Goal: Communication & Community: Answer question/provide support

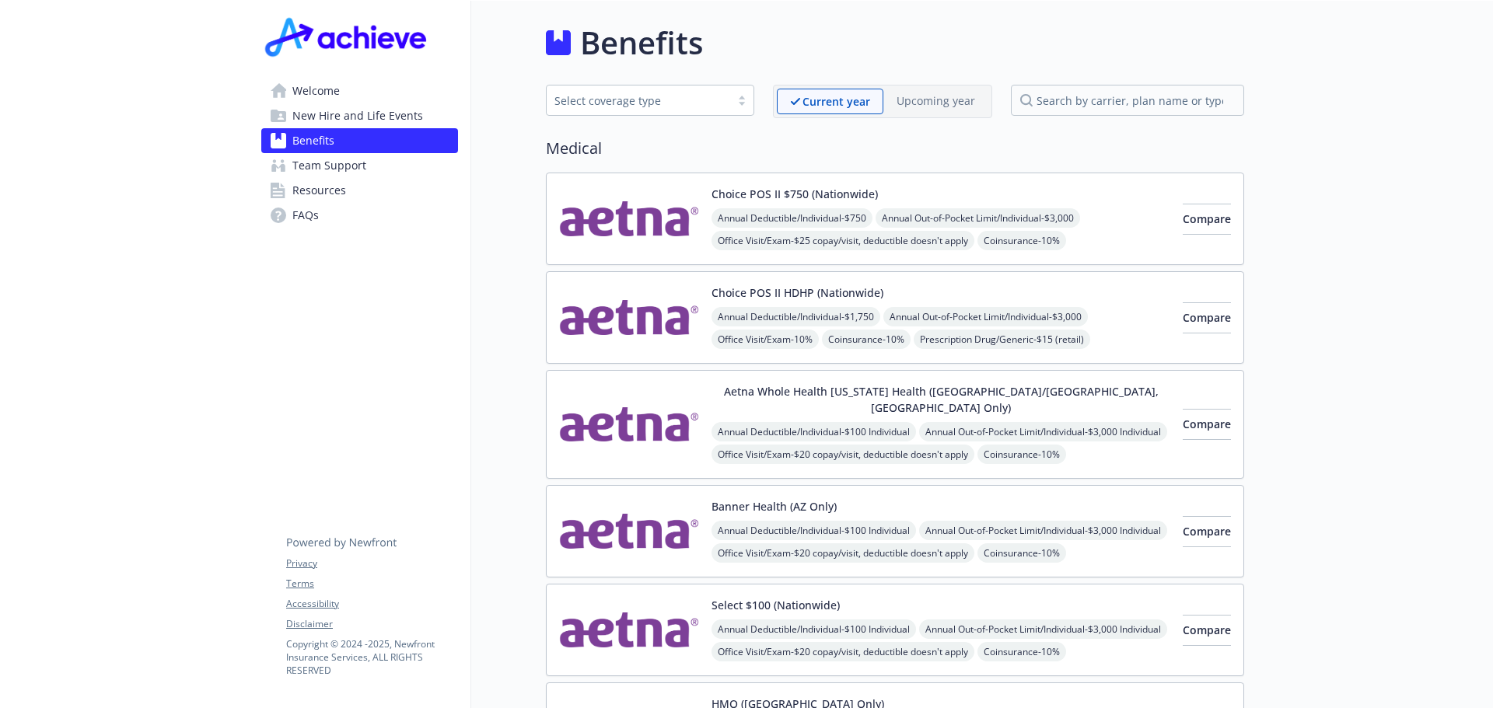
scroll to position [2503, 0]
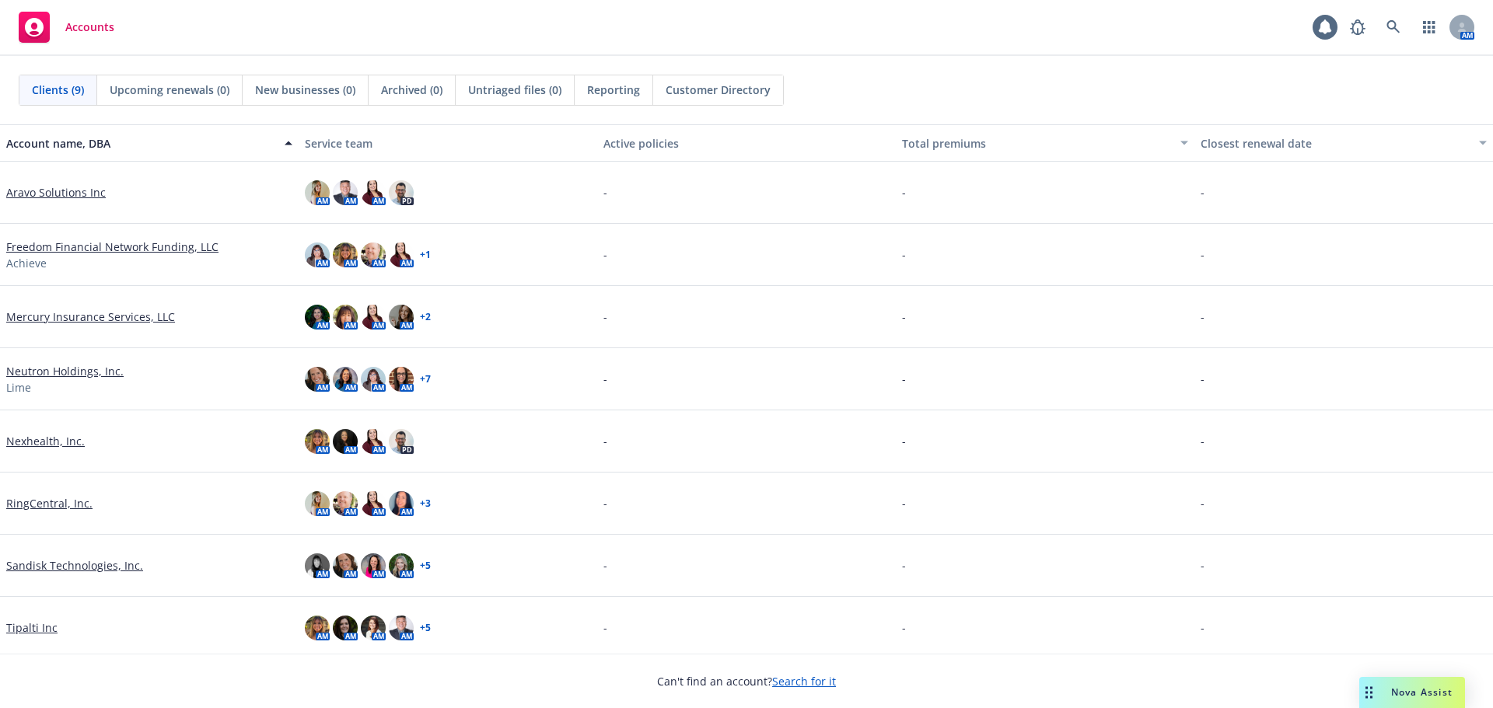
scroll to position [68, 0]
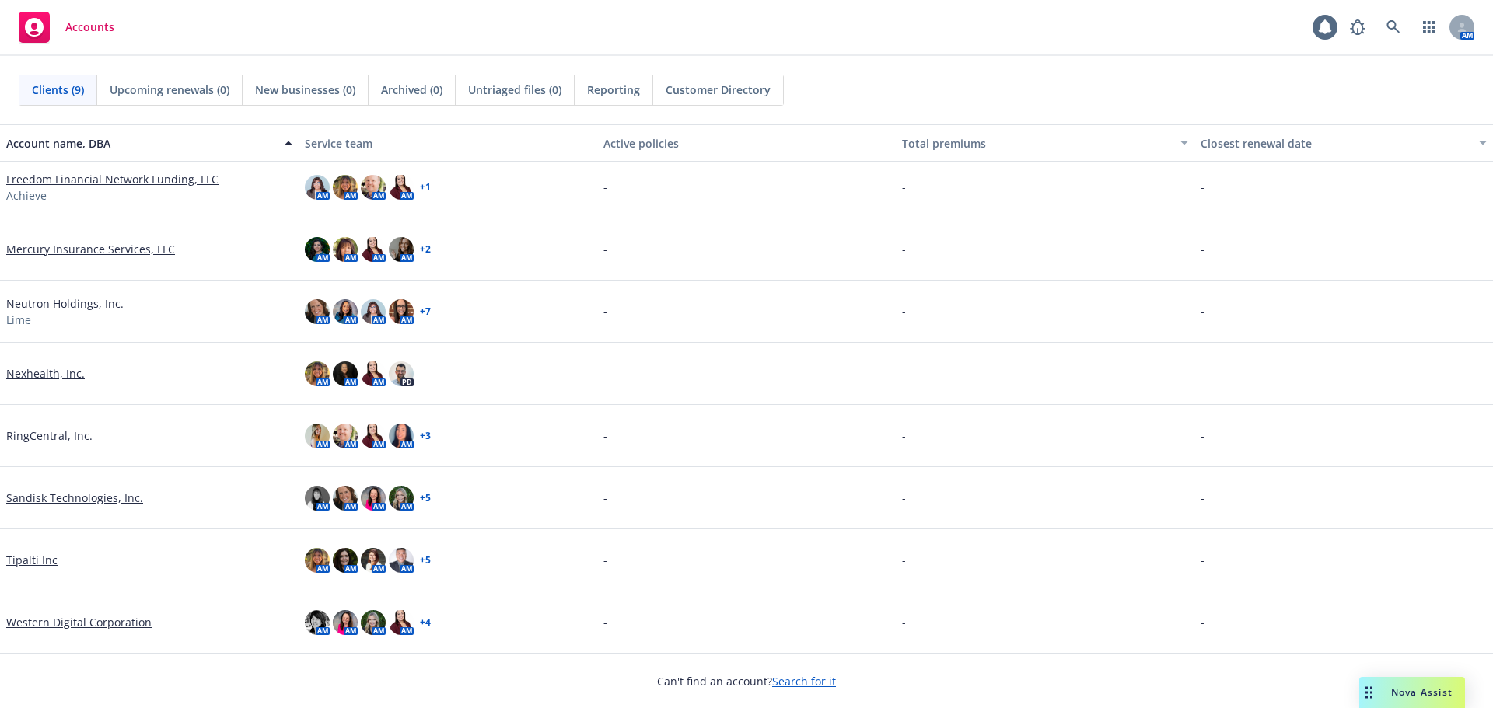
click at [1417, 689] on span "Nova Assist" at bounding box center [1421, 692] width 61 height 13
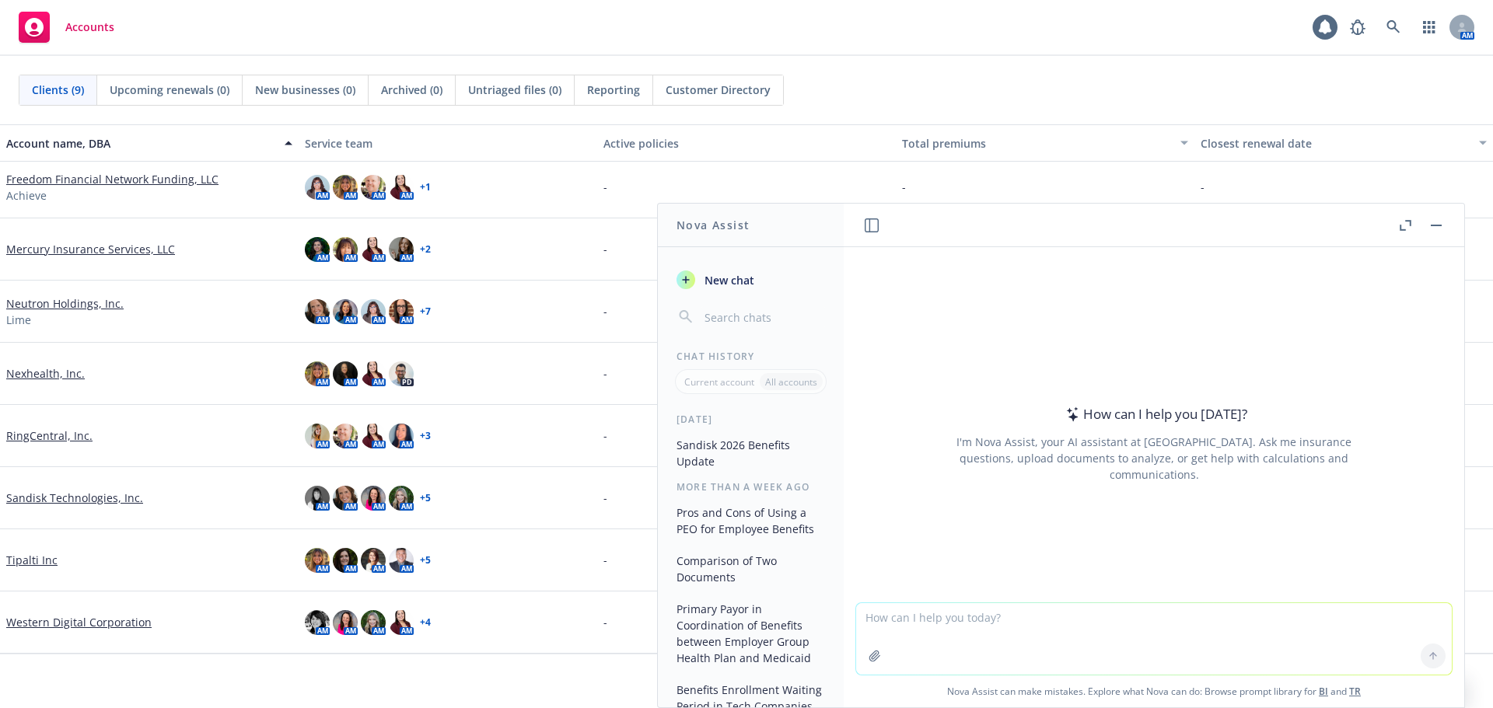
click at [940, 616] on textarea at bounding box center [1154, 639] width 596 height 72
click at [1056, 624] on textarea "Can you draft a fun announcement" at bounding box center [1154, 638] width 596 height 73
click at [1320, 625] on textarea "Can you draft a fun announcement to employees inviting them to an onsite health…" at bounding box center [1154, 638] width 596 height 73
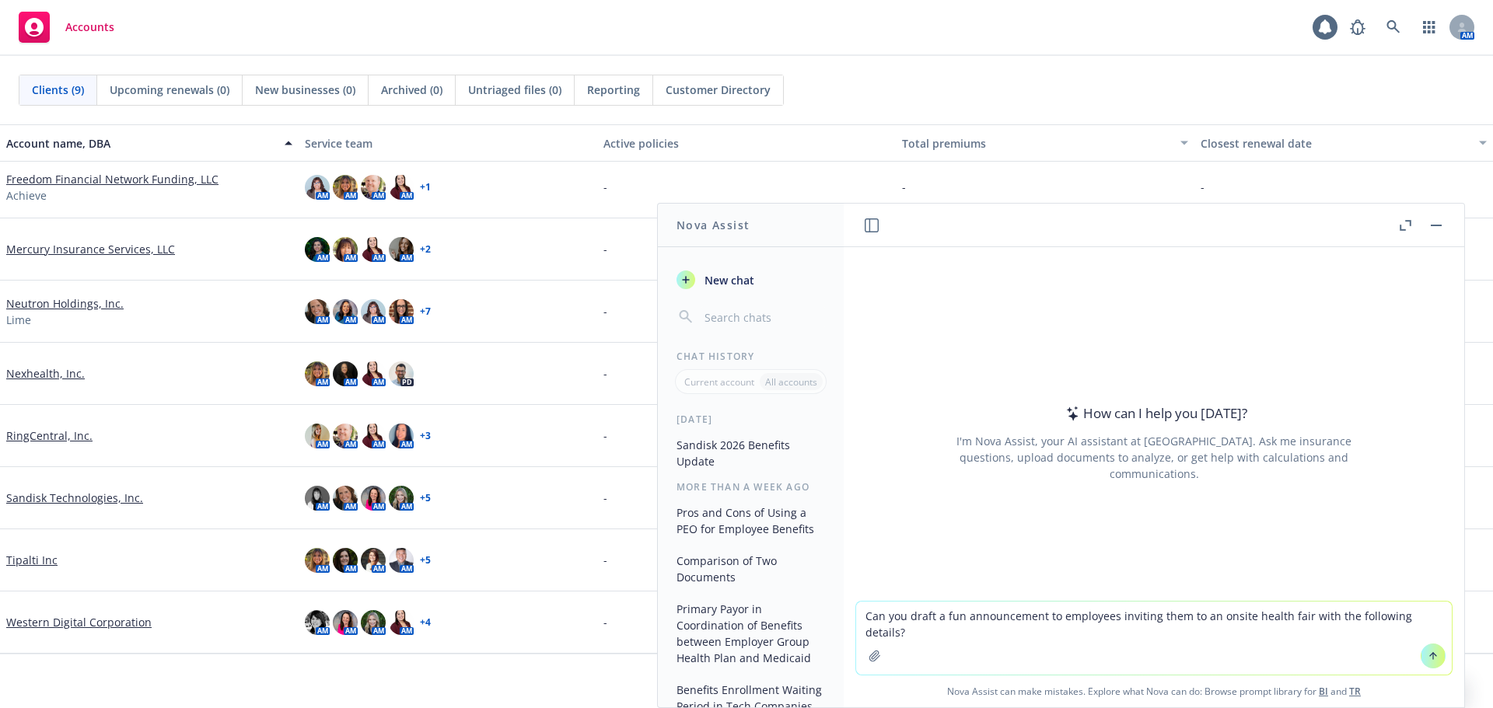
paste textarea "Milpitas Office - [DATE] [STREET_ADDRESS] Approximately 1400 Employees (Estimat…"
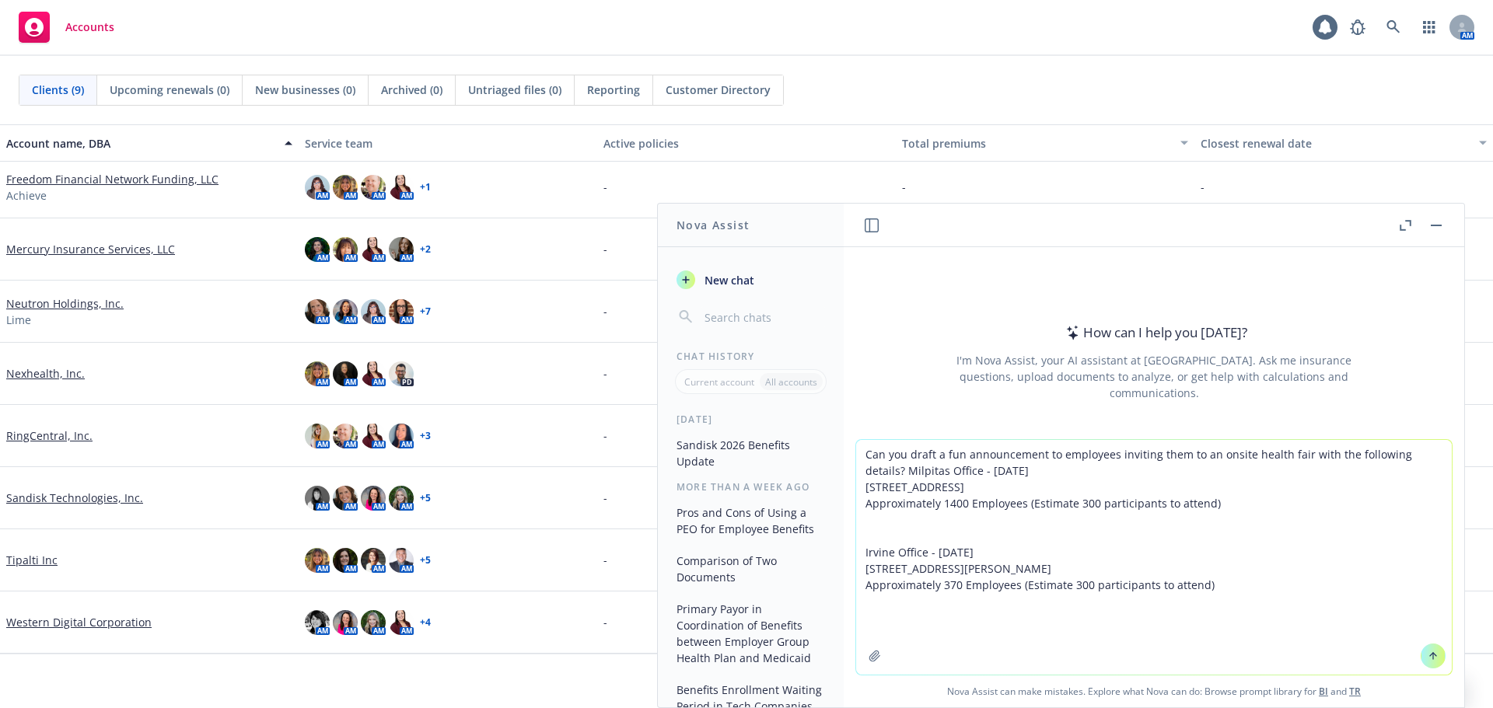
click at [861, 473] on textarea "Can you draft a fun announcement to employees inviting them to an onsite health…" at bounding box center [1154, 557] width 596 height 235
drag, startPoint x: 1217, startPoint y: 523, endPoint x: 855, endPoint y: 488, distance: 363.2
click at [856, 488] on textarea "Can you draft a fun announcement to employees inviting them to an onsite health…" at bounding box center [1154, 557] width 596 height 235
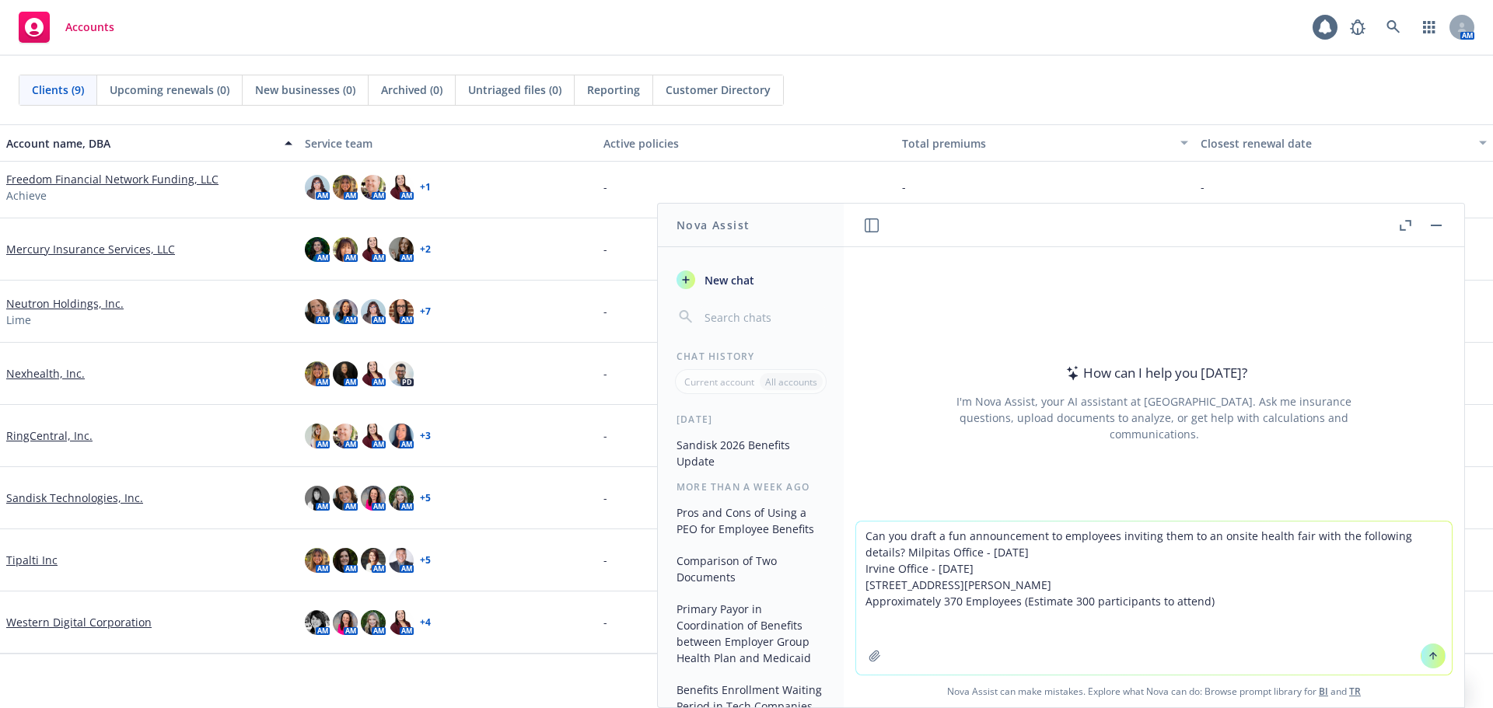
drag, startPoint x: 1197, startPoint y: 621, endPoint x: 861, endPoint y: 589, distance: 337.5
click at [861, 589] on textarea "Can you draft a fun announcement to employees inviting them to an onsite health…" at bounding box center [1154, 598] width 596 height 153
type textarea "Can you draft a fun announcement to employees inviting them to an onsite health…"
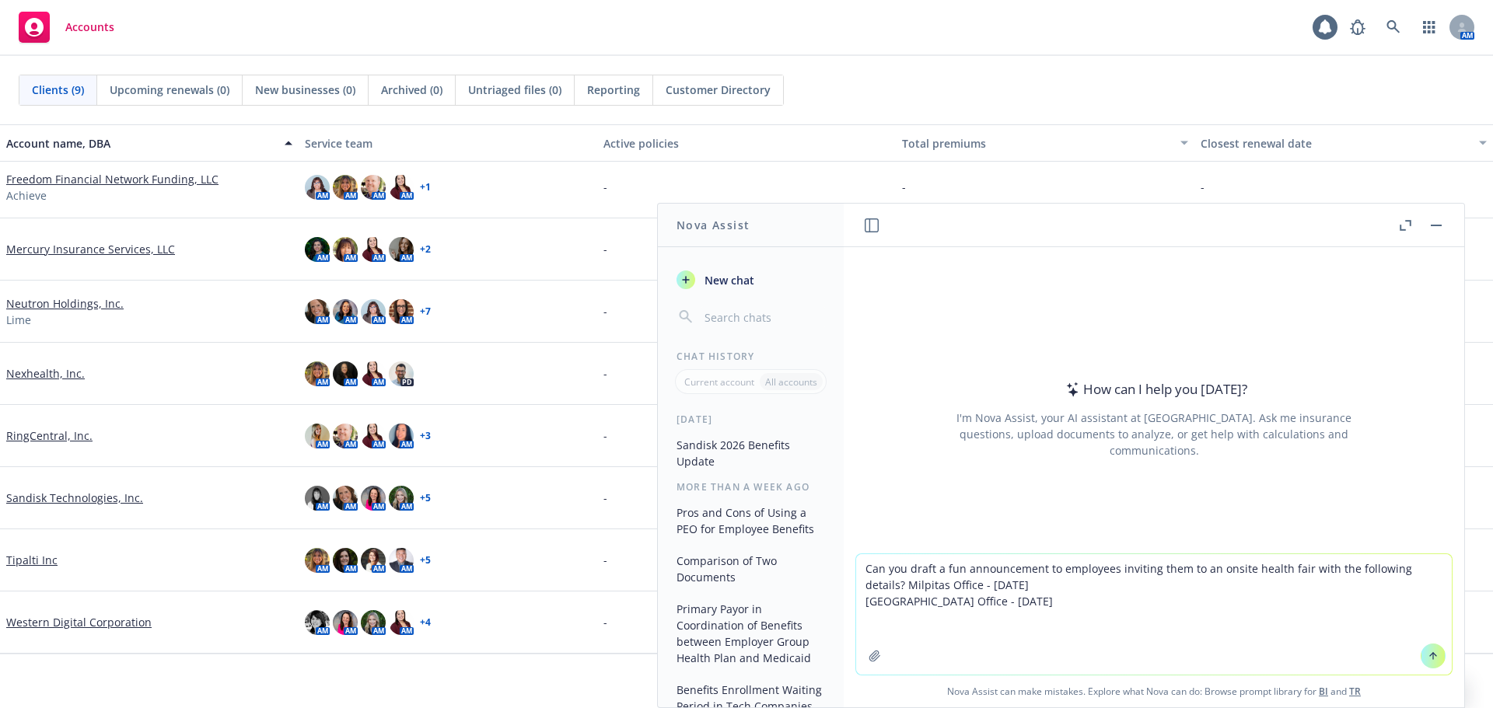
click at [860, 584] on textarea "Can you draft a fun announcement to employees inviting them to an onsite health…" at bounding box center [1154, 614] width 596 height 121
click at [977, 606] on textarea "Can you draft a fun announcement to employees inviting them to an onsite health…" at bounding box center [1154, 614] width 596 height 121
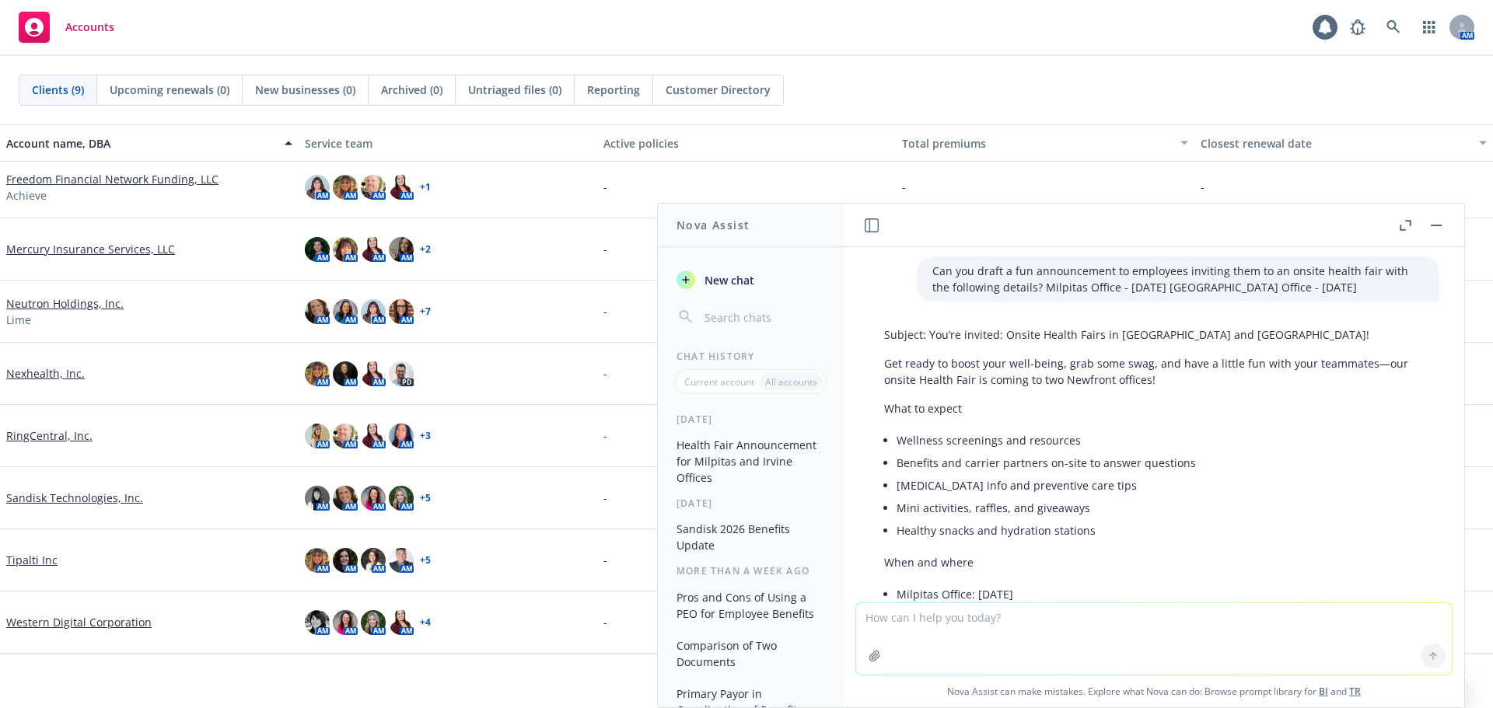
scroll to position [0, 0]
drag, startPoint x: 1043, startPoint y: 411, endPoint x: 1165, endPoint y: 390, distance: 123.9
click at [1043, 411] on p "What to expect" at bounding box center [1154, 412] width 540 height 16
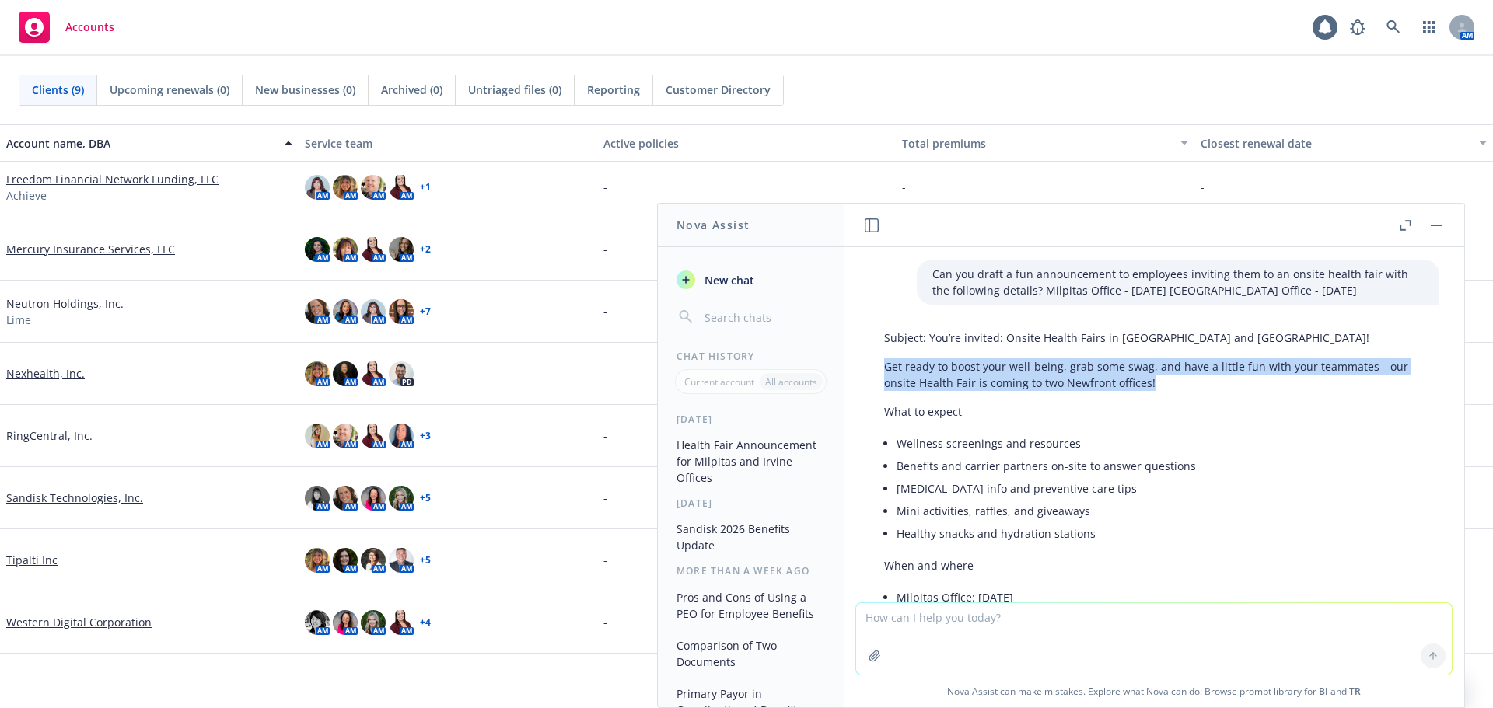
drag, startPoint x: 1162, startPoint y: 383, endPoint x: 882, endPoint y: 372, distance: 280.9
click at [882, 372] on div "Subject: You’re invited: Onsite Health Fairs in [GEOGRAPHIC_DATA] and [GEOGRAPH…" at bounding box center [1153, 629] width 571 height 612
copy p "Get ready to boost your well-being, grab some swag, and have a little fun with …"
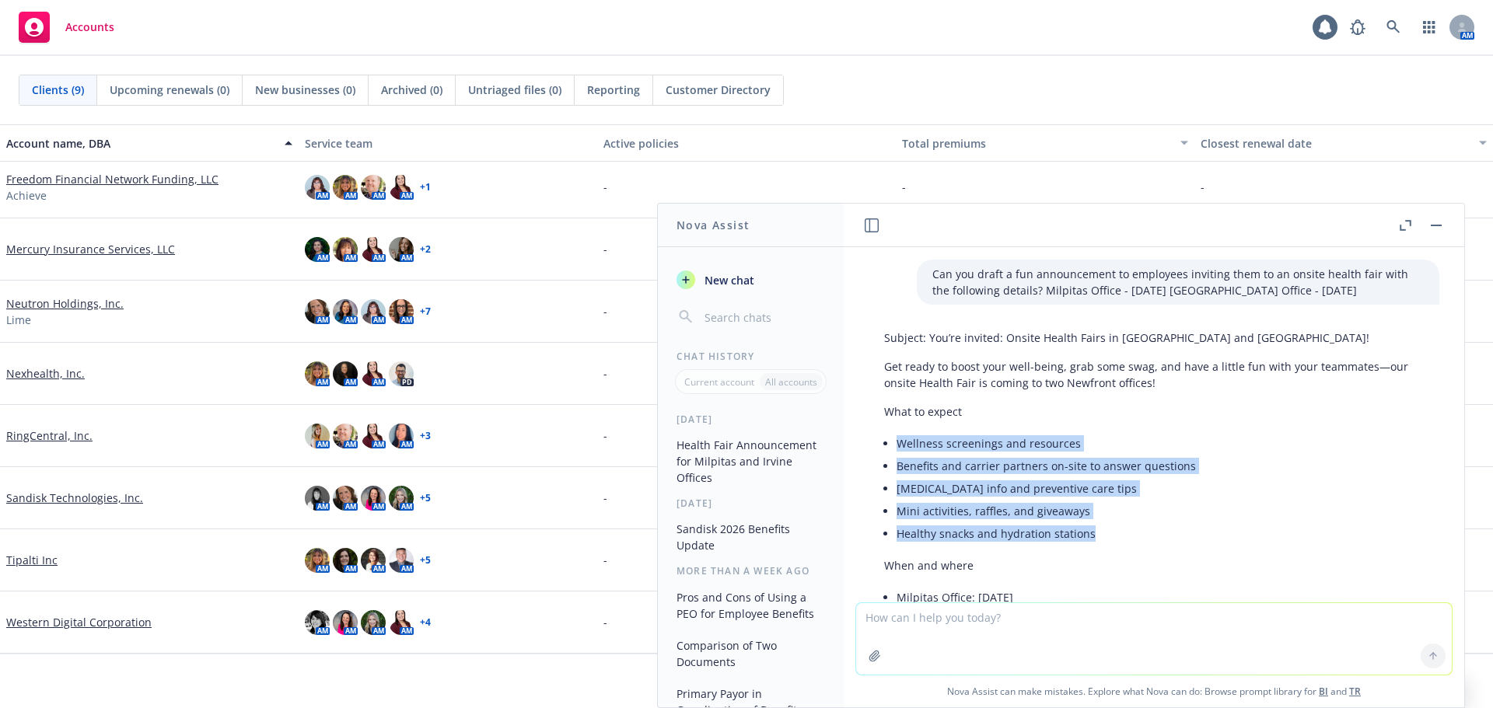
drag, startPoint x: 1094, startPoint y: 536, endPoint x: 900, endPoint y: 442, distance: 215.9
click at [900, 442] on ul "Wellness screenings and resources Benefits and carrier partners on-site to answ…" at bounding box center [1159, 488] width 527 height 113
copy ul "Wellness screenings and resources Benefits and carrier partners on-site to answ…"
click at [1221, 526] on li "Healthy snacks and hydration stations" at bounding box center [1159, 533] width 527 height 23
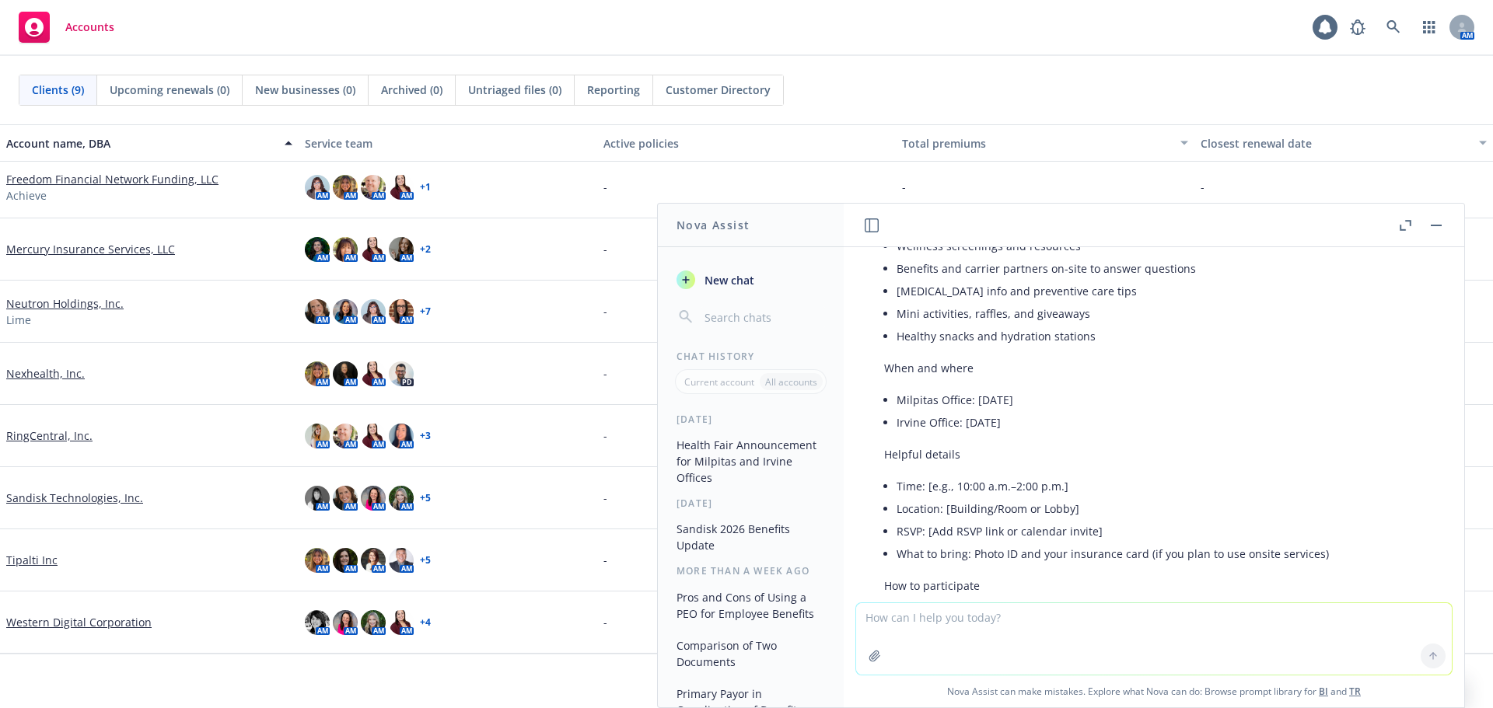
scroll to position [233, 0]
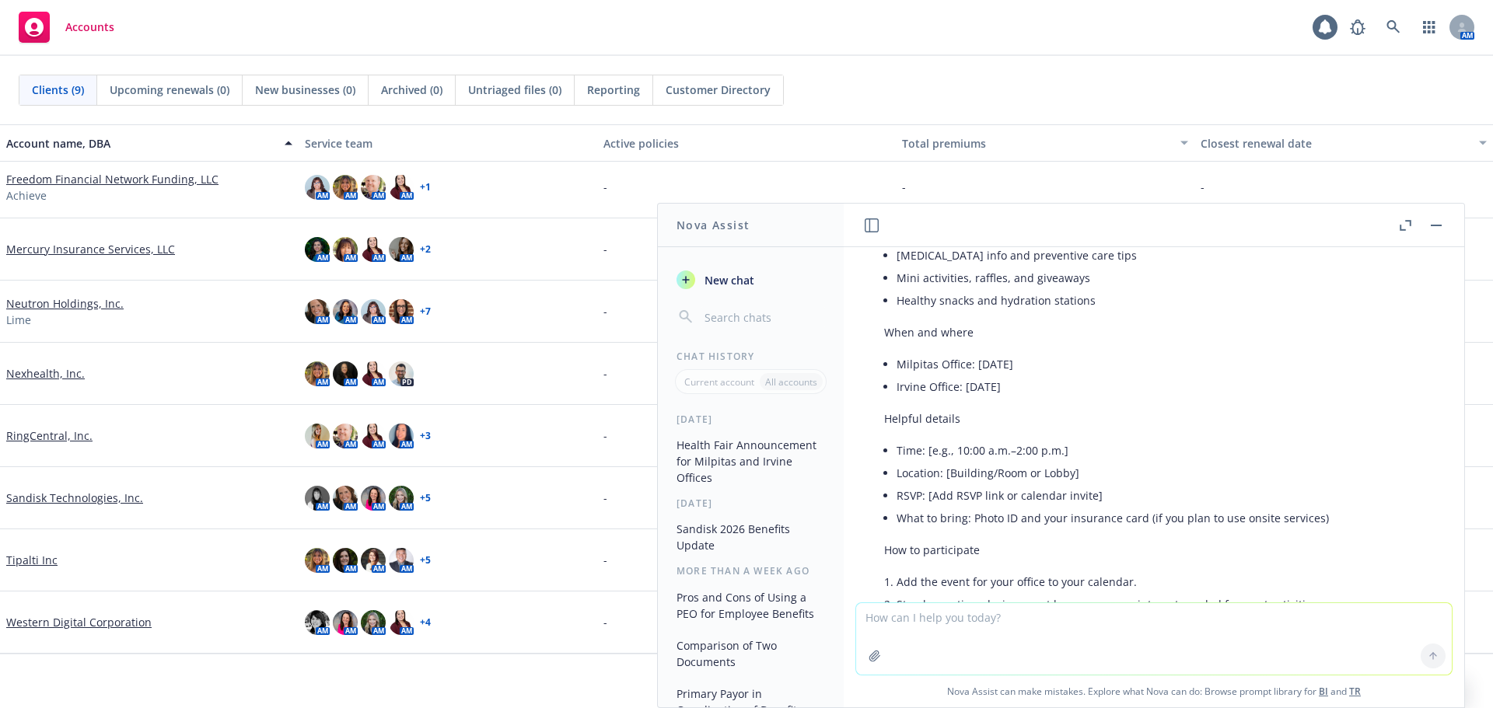
click at [925, 334] on p "When and where" at bounding box center [1154, 332] width 540 height 16
drag, startPoint x: 884, startPoint y: 331, endPoint x: 970, endPoint y: 331, distance: 86.3
click at [970, 331] on p "When and where" at bounding box center [1154, 332] width 540 height 16
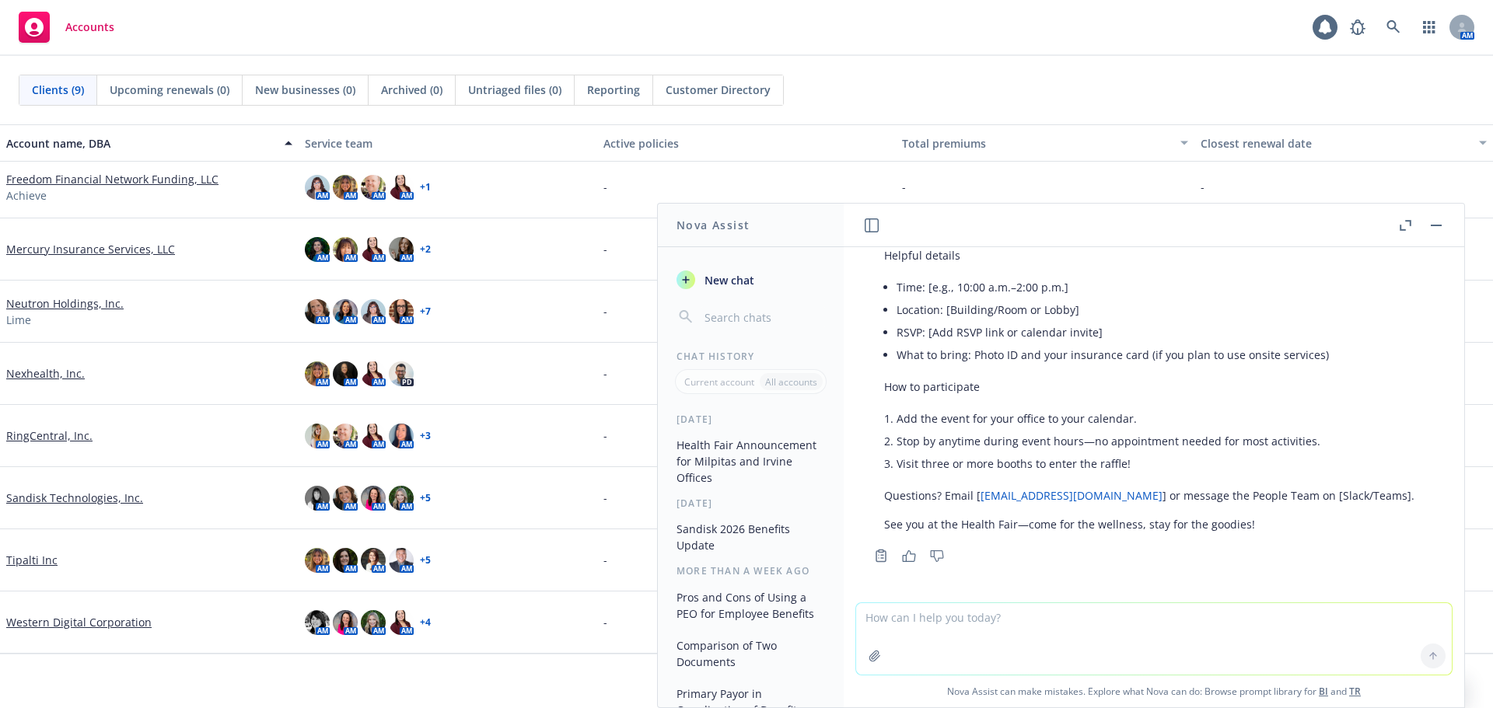
scroll to position [398, 0]
drag, startPoint x: 1260, startPoint y: 525, endPoint x: 886, endPoint y: 536, distance: 373.4
click at [886, 536] on div "Subject: You’re invited: Onsite Health Fairs in [GEOGRAPHIC_DATA] and [GEOGRAPH…" at bounding box center [1153, 231] width 571 height 612
copy p "See you at the Health Fair—come for the wellness, stay for the goodies!"
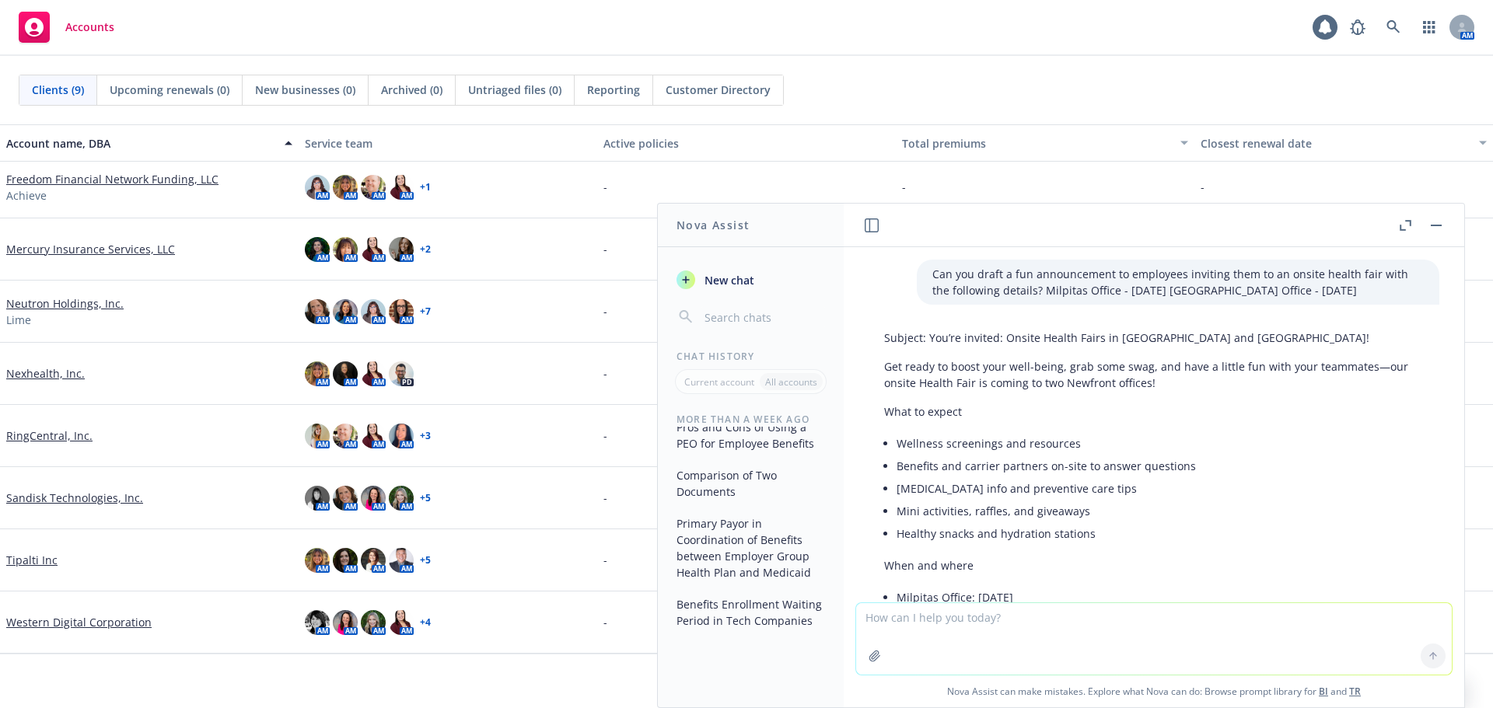
scroll to position [0, 0]
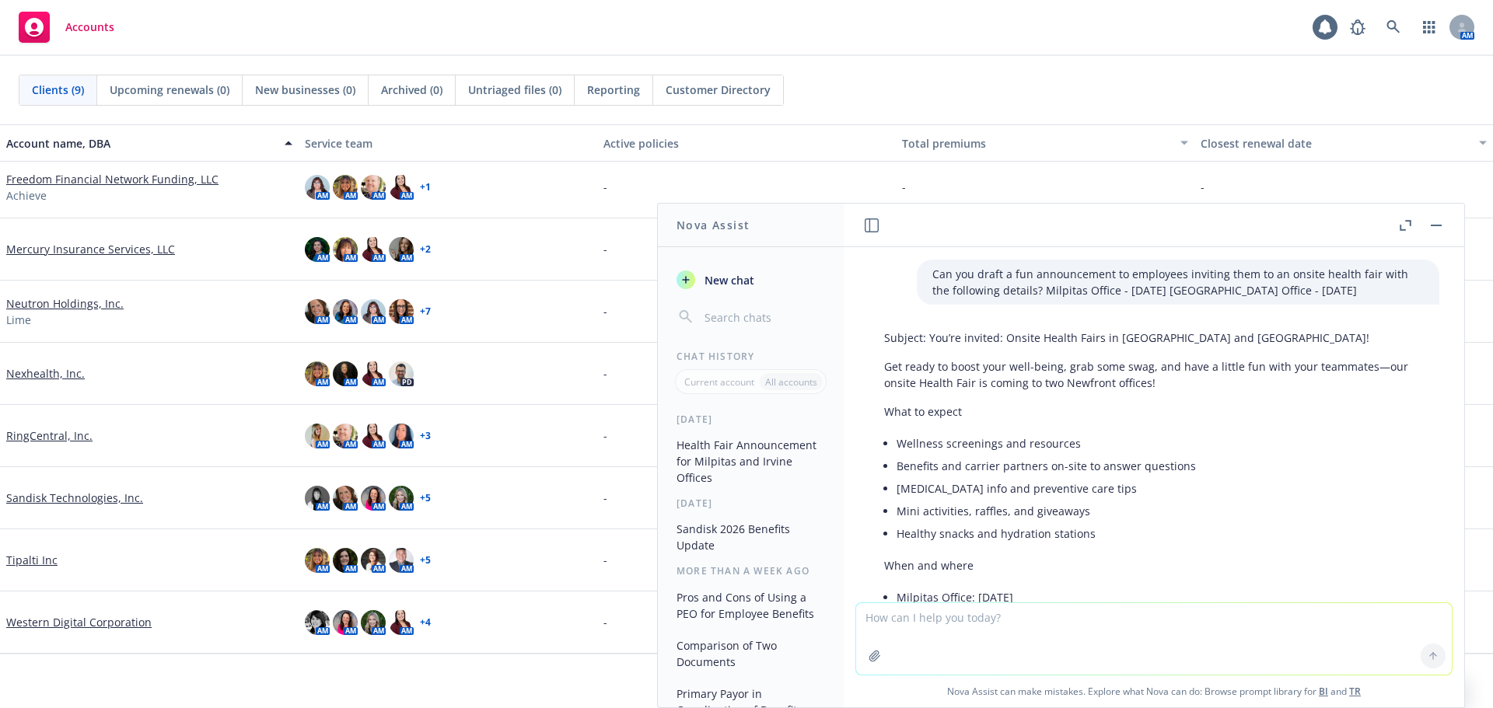
click at [1439, 225] on rect "button" at bounding box center [1436, 226] width 11 height 2
